Goal: Transaction & Acquisition: Download file/media

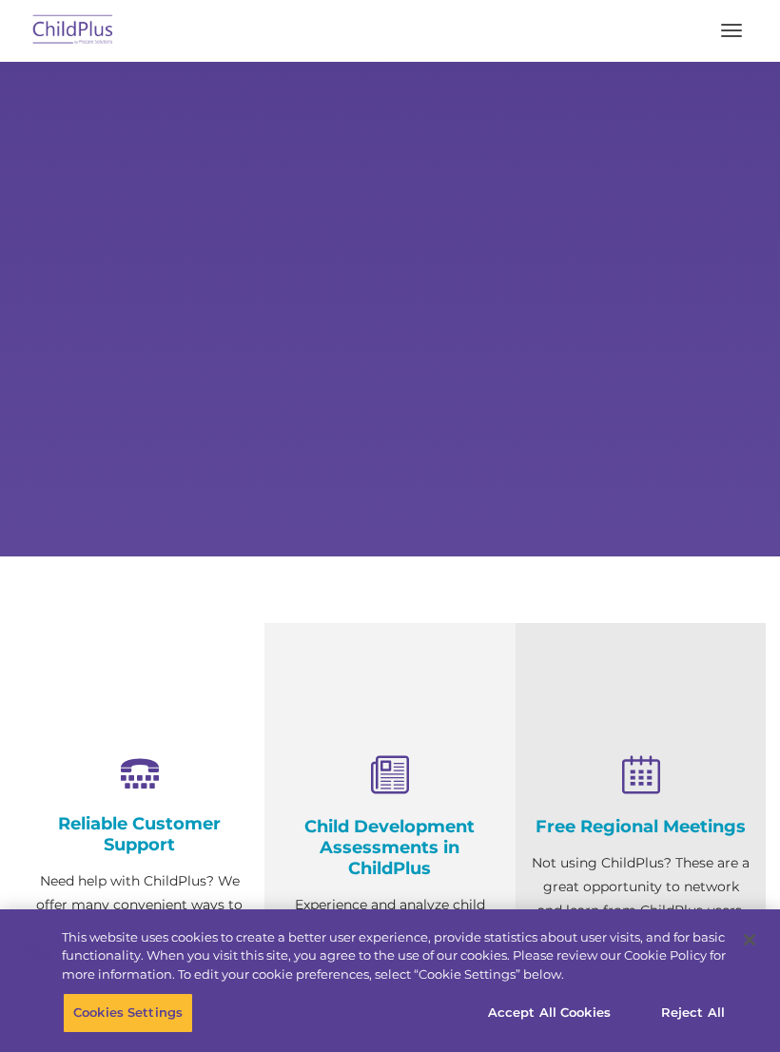
select select "MEDIUM"
click at [735, 27] on button "button" at bounding box center [731, 30] width 40 height 30
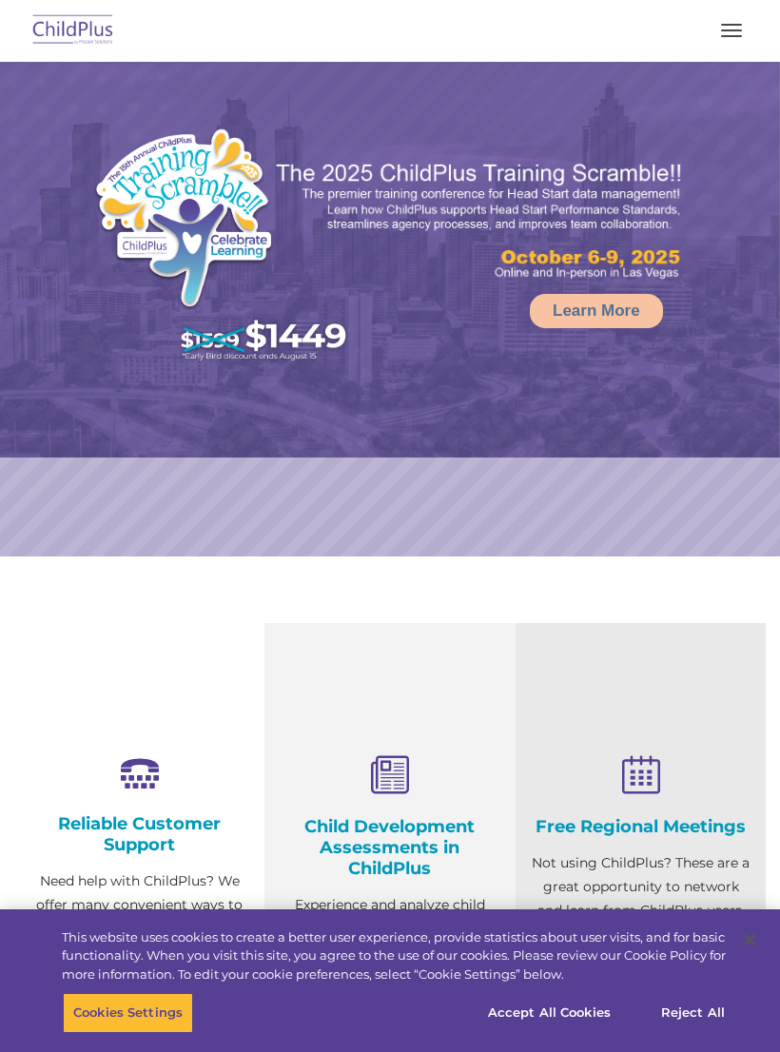
select select "MEDIUM"
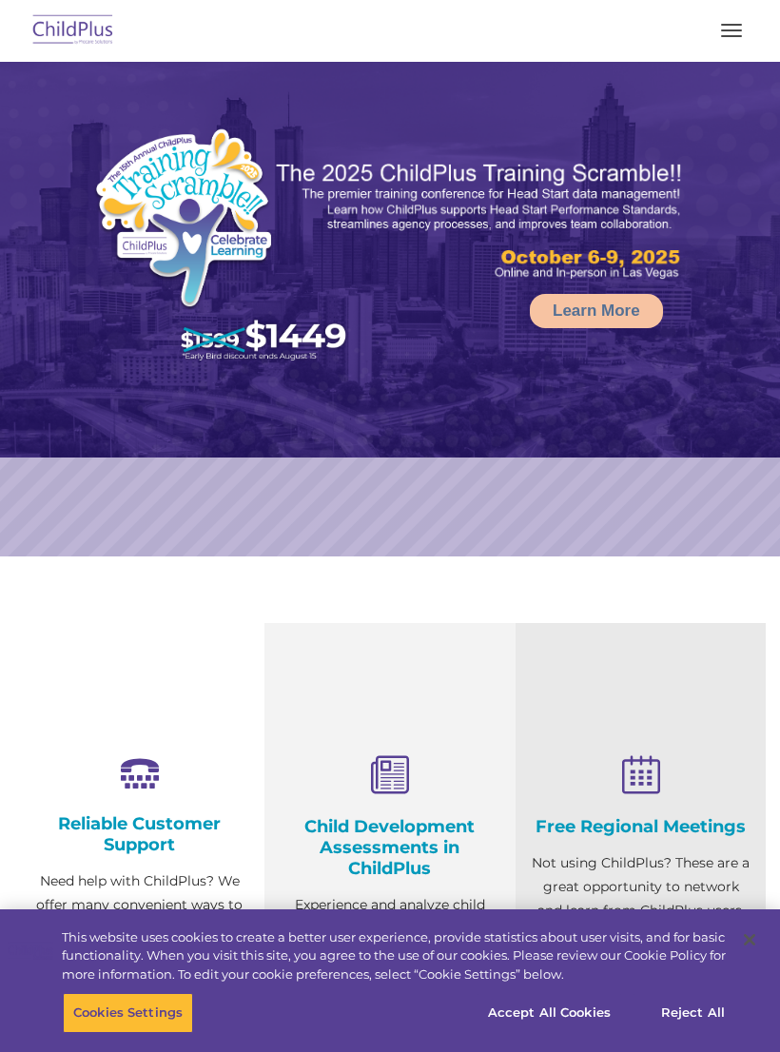
click at [728, 29] on span "button" at bounding box center [731, 30] width 21 height 2
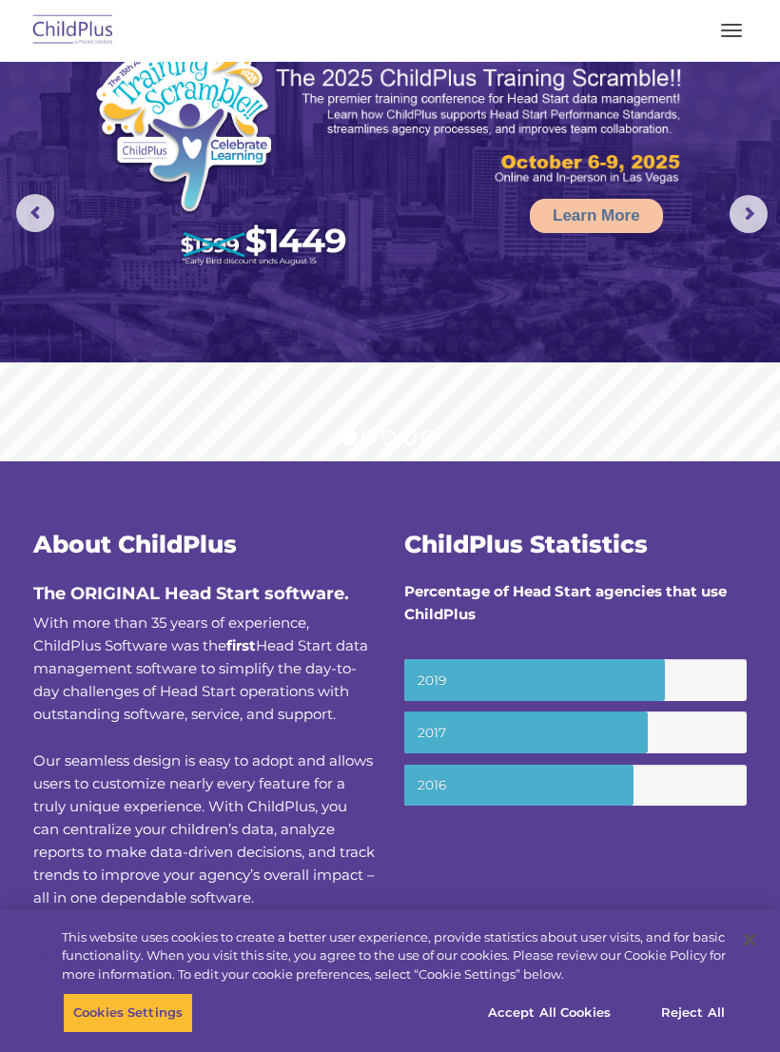
click at [736, 35] on span "button" at bounding box center [731, 36] width 21 height 2
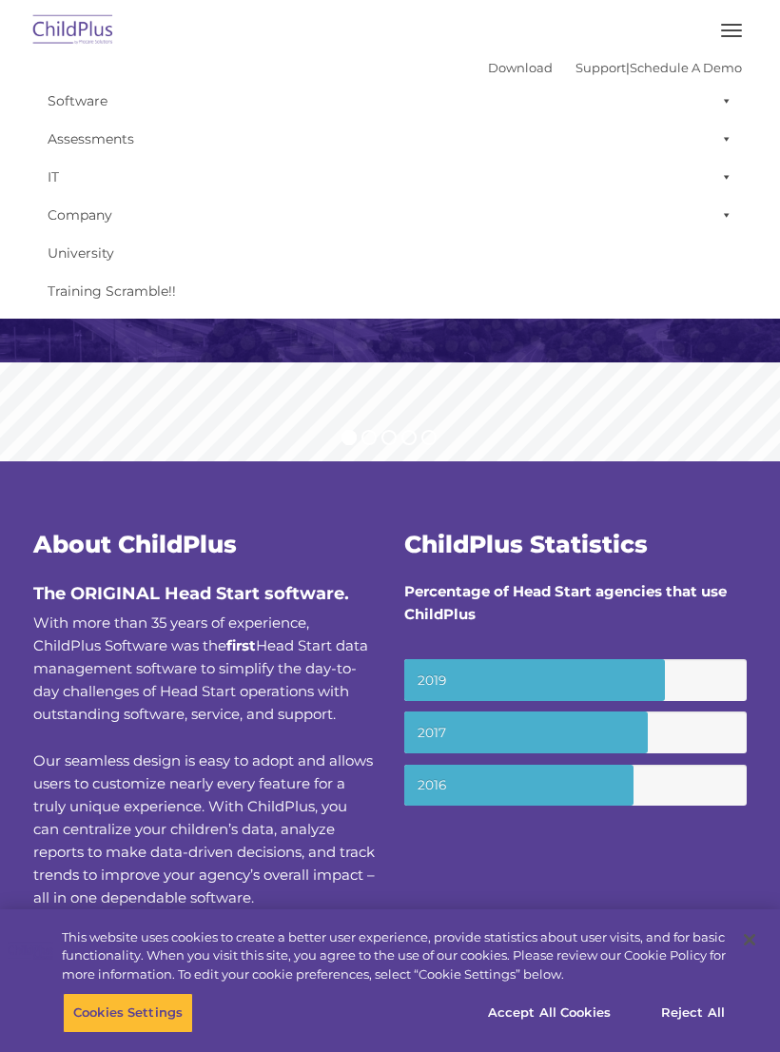
click at [722, 104] on span at bounding box center [722, 101] width 19 height 38
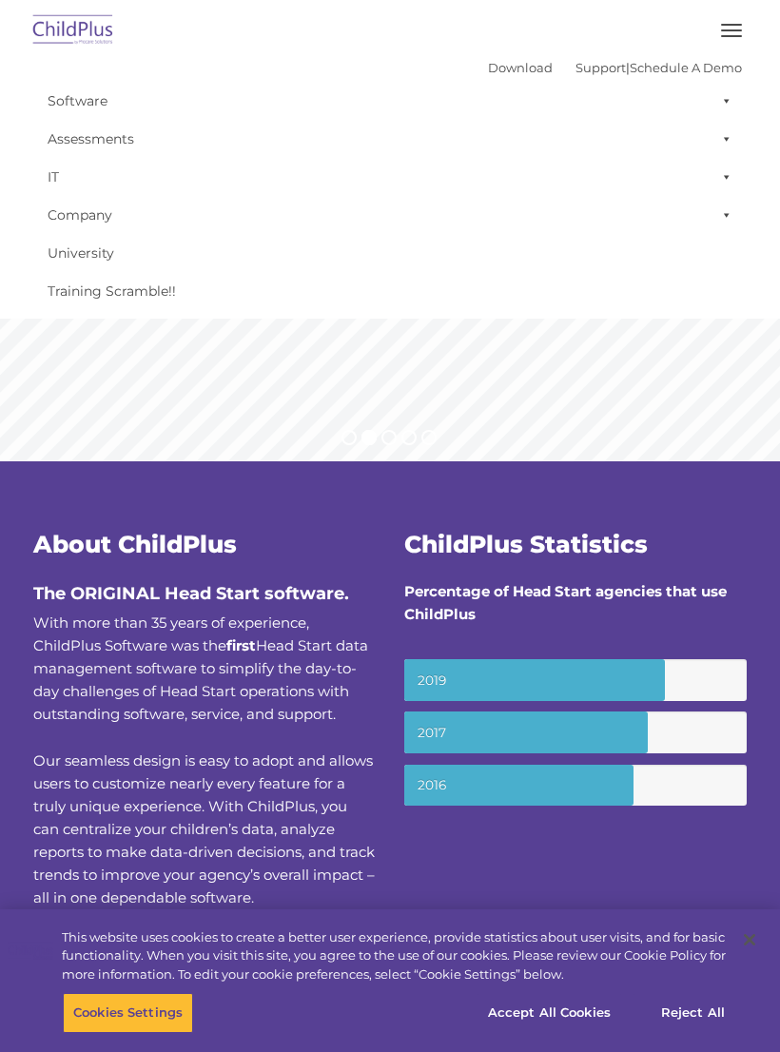
click at [488, 67] on link "Download" at bounding box center [520, 67] width 65 height 15
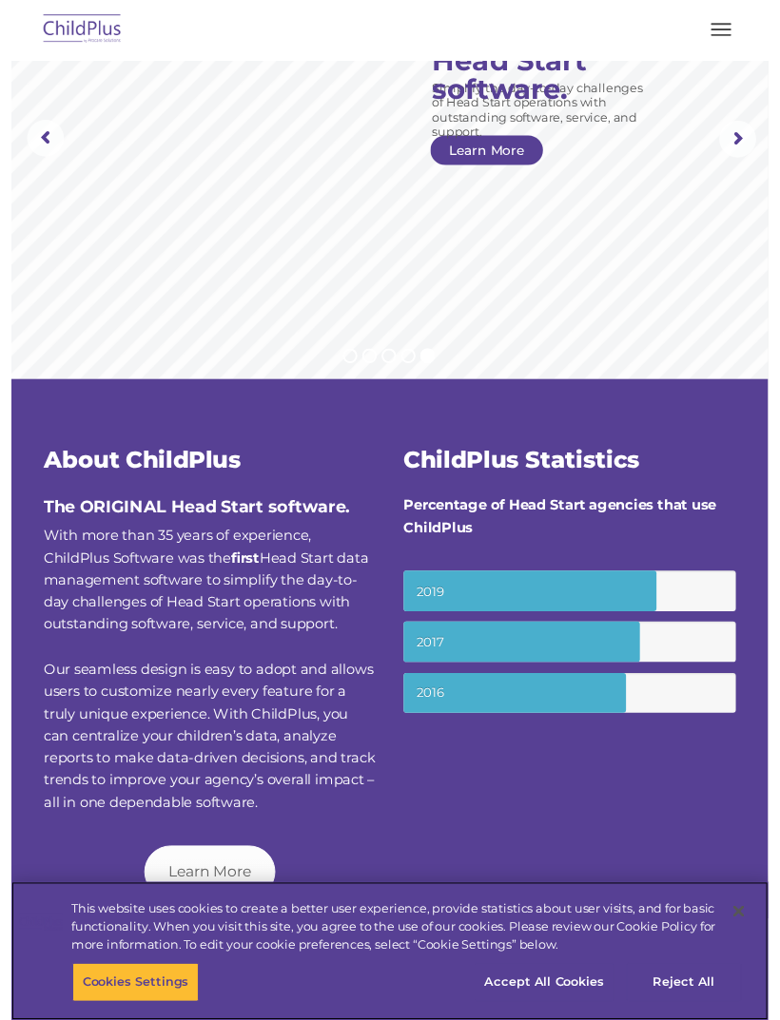
scroll to position [87, 0]
